Goal: Navigation & Orientation: Find specific page/section

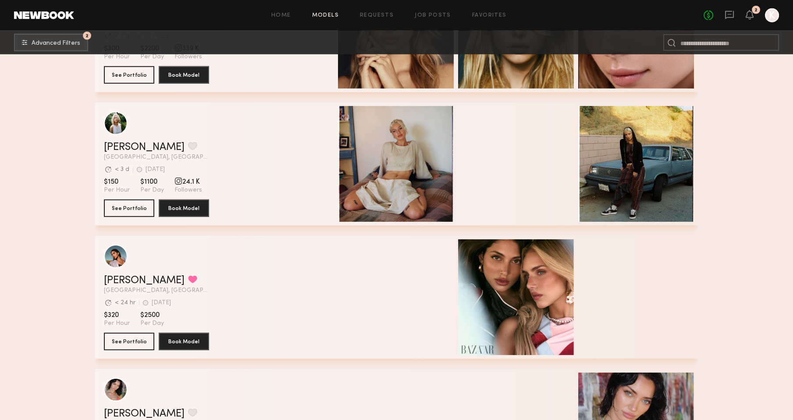
scroll to position [5782, 0]
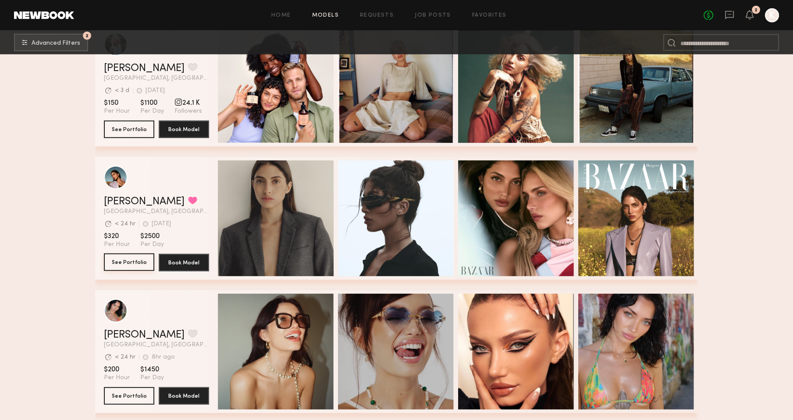
click at [128, 265] on button "See Portfolio" at bounding box center [129, 263] width 50 height 18
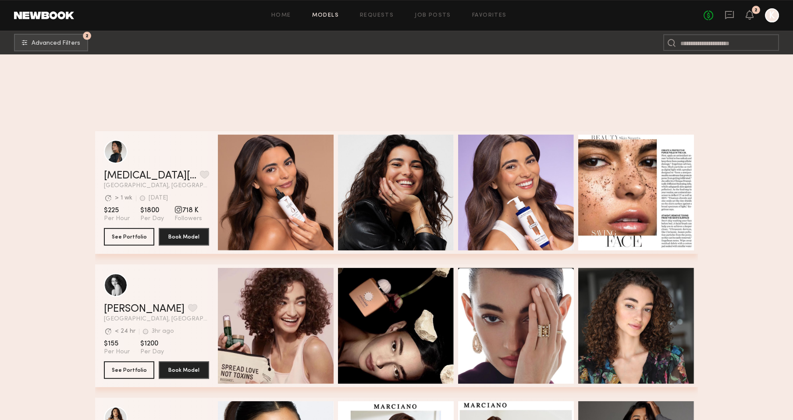
scroll to position [8160, 0]
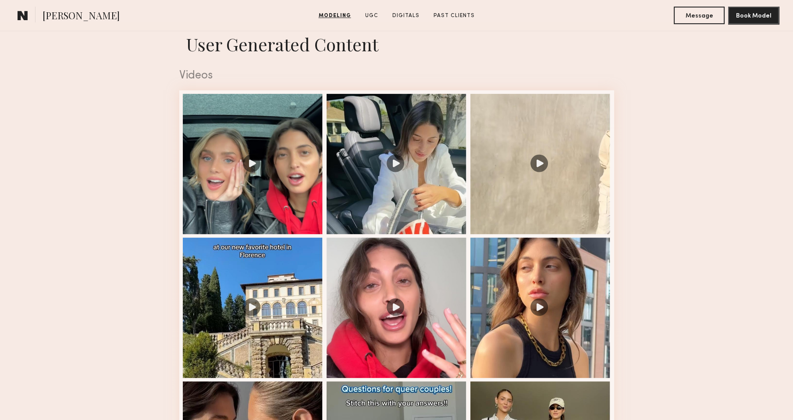
scroll to position [934, 0]
